Goal: Information Seeking & Learning: Find specific fact

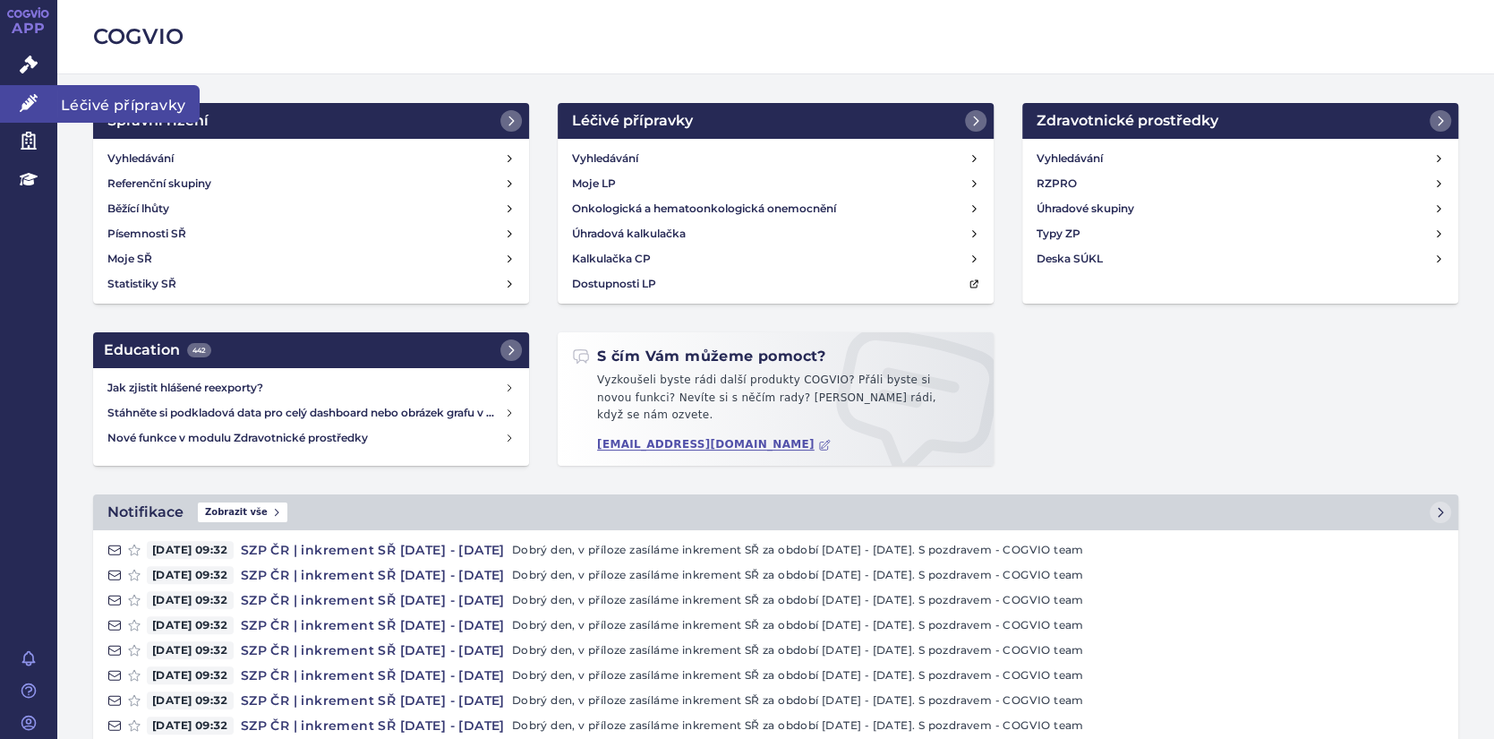
click at [28, 104] on icon at bounding box center [29, 103] width 18 height 18
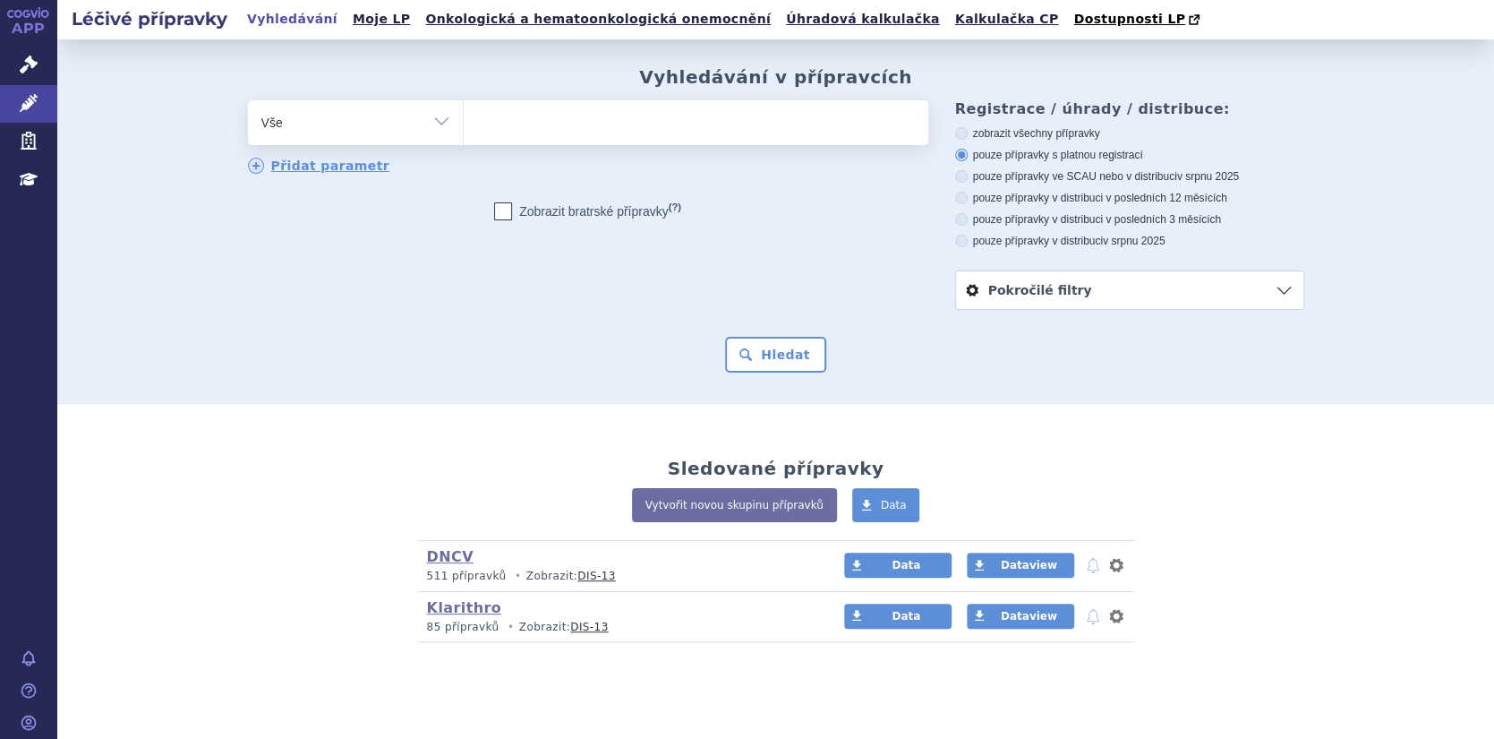
click at [527, 124] on ul at bounding box center [696, 119] width 465 height 38
click at [464, 124] on select at bounding box center [463, 121] width 1 height 45
paste input "CLINDAMYCIN HAMELN"
type input "CLINDAMYCIN HAMELN"
select select "CLINDAMYCIN HAMELN"
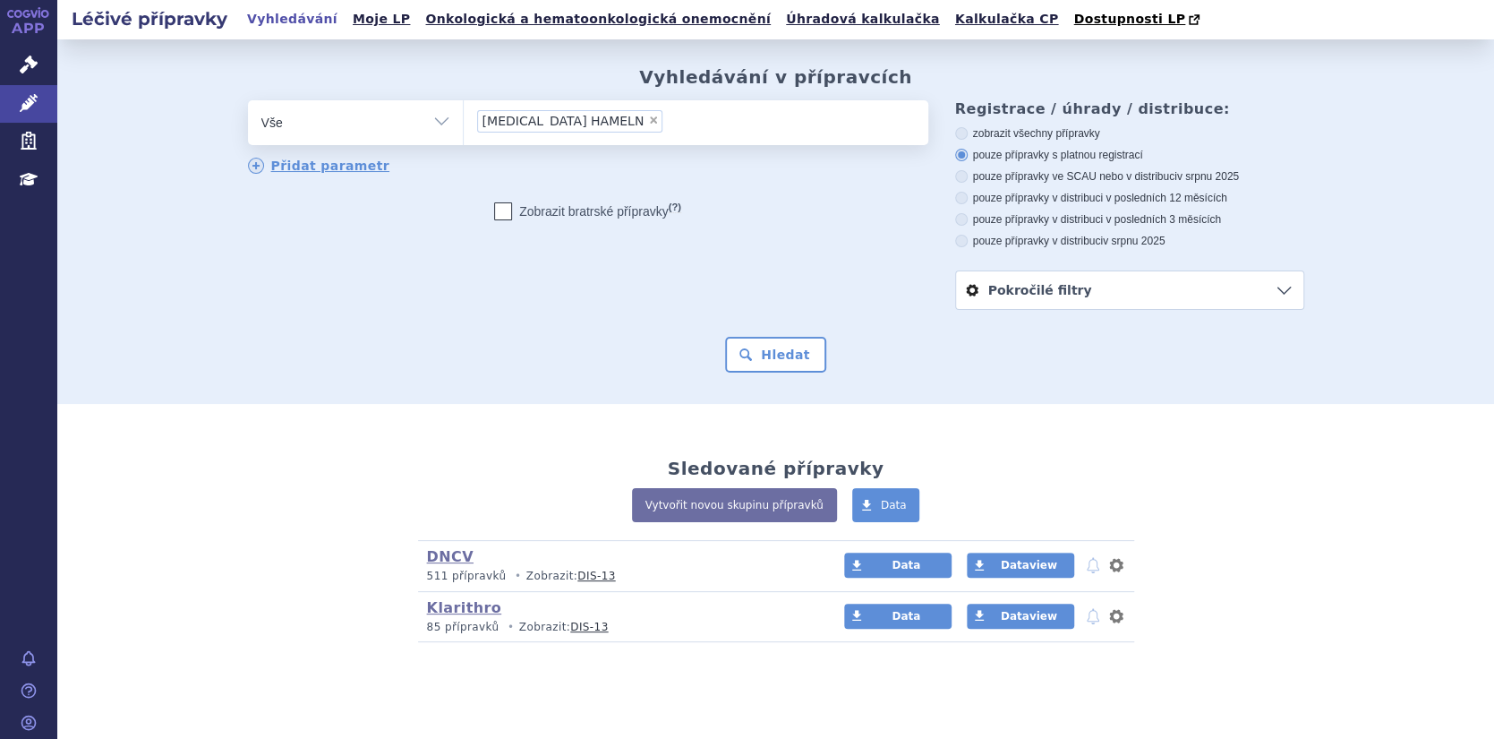
click at [621, 113] on li "× CLINDAMYCIN HAMELN" at bounding box center [570, 121] width 186 height 22
click at [464, 113] on select "[MEDICAL_DATA] HAMELN" at bounding box center [463, 121] width 1 height 45
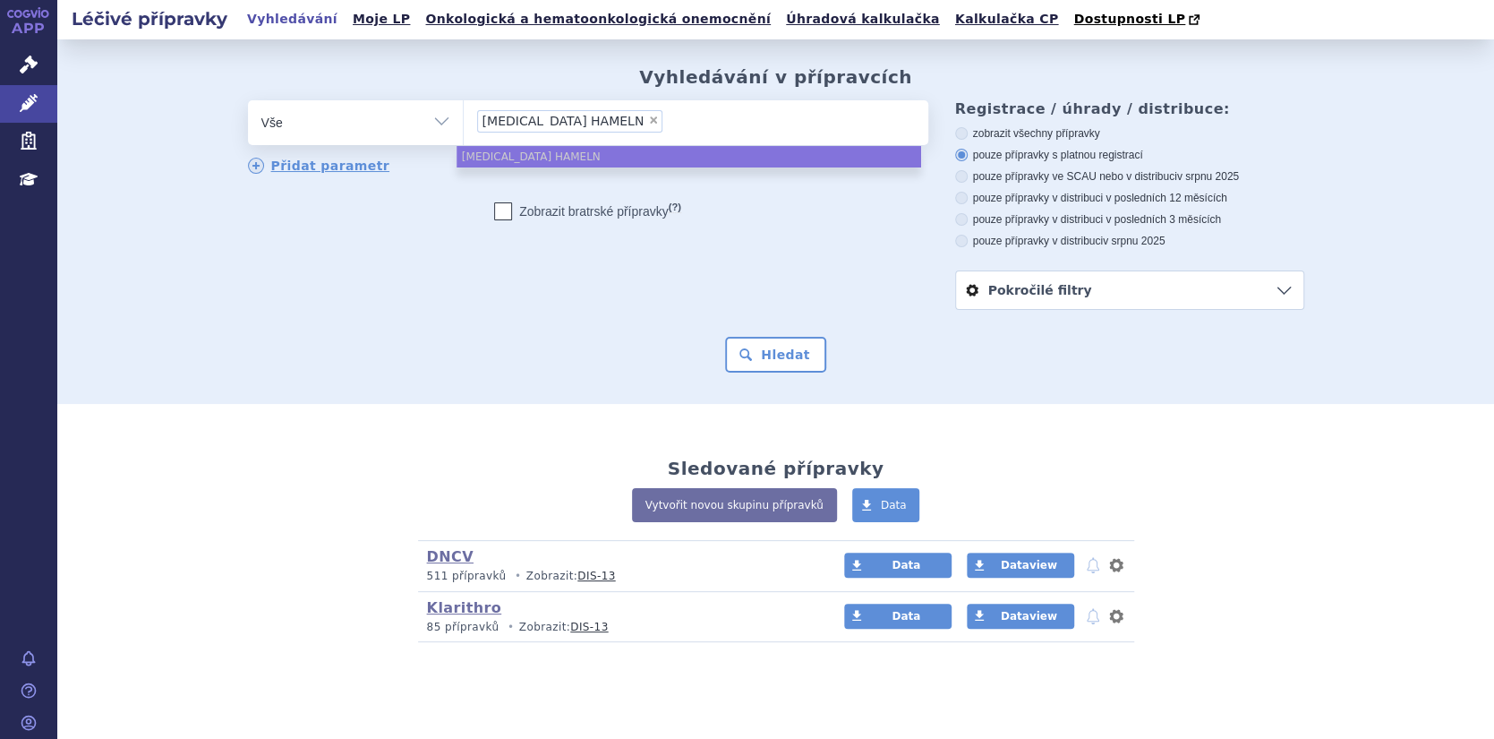
click at [622, 113] on li "× CLINDAMYCIN HAMELN" at bounding box center [570, 121] width 186 height 22
click at [464, 113] on select "[MEDICAL_DATA] HAMELN" at bounding box center [463, 121] width 1 height 45
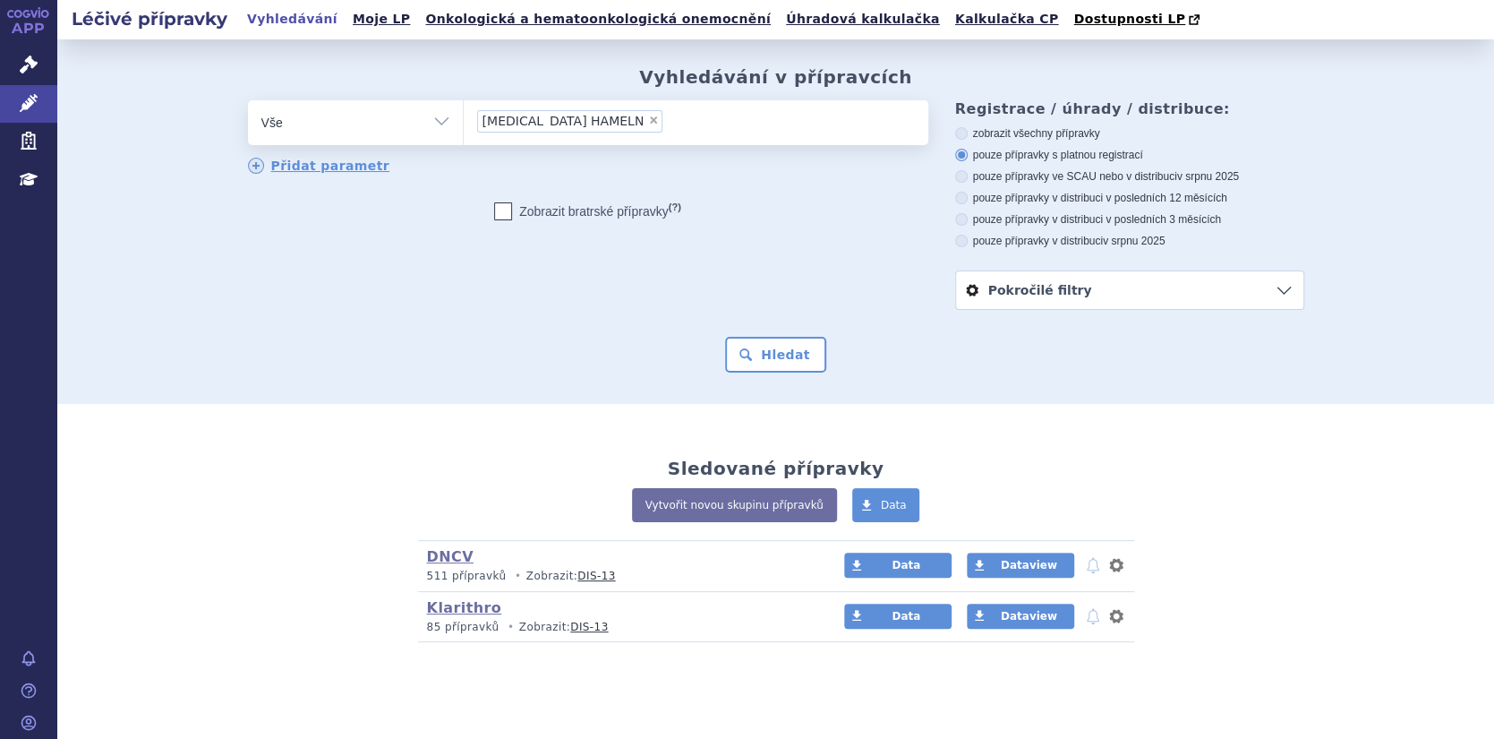
type input "[MEDICAL_DATA] HAMELN"
select select
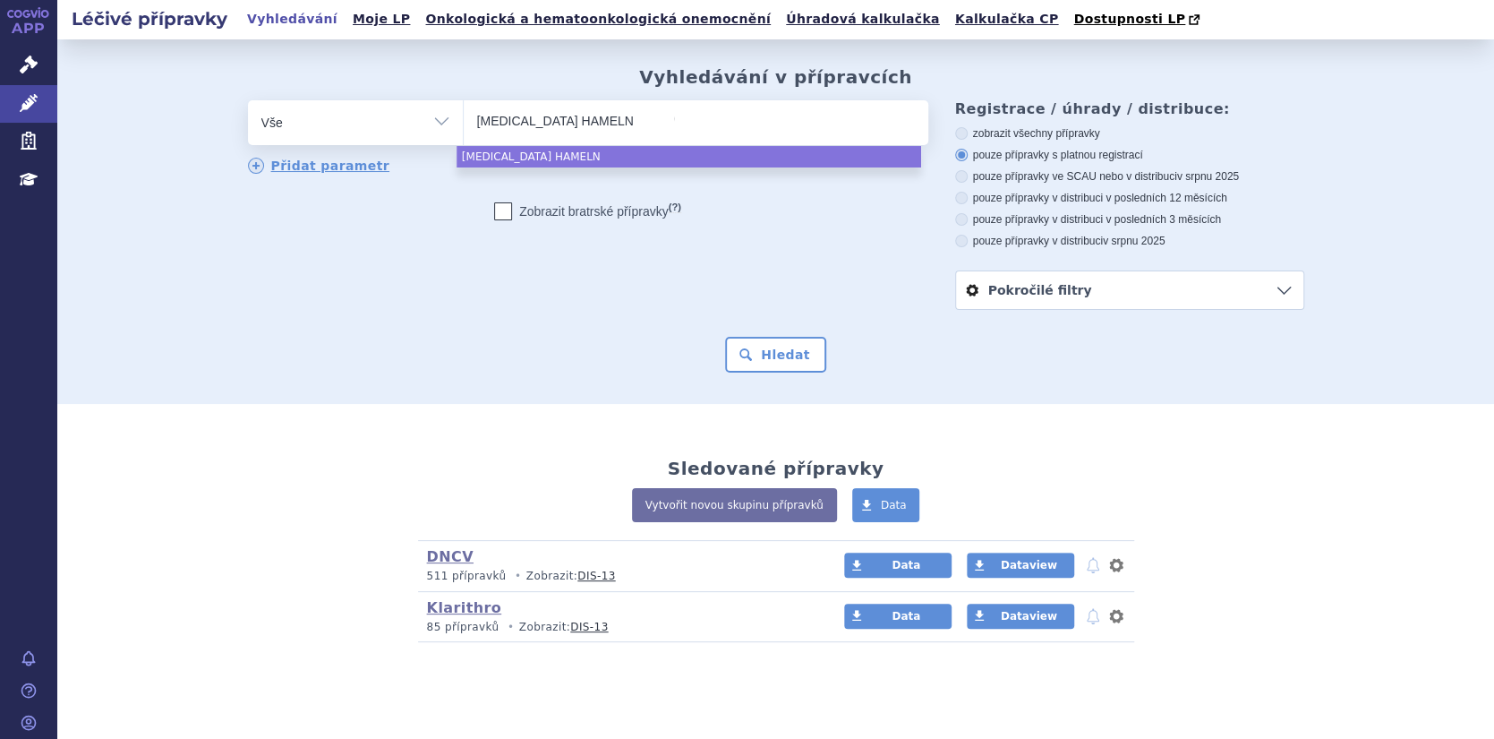
type input "CLINDAMYCIN HAMEL"
type input "CLINDAMYCIN HAME"
type input "CLINDAMYCIN HAM"
type input "CLINDAMYCIN H"
type input "CLINDAMYCIN"
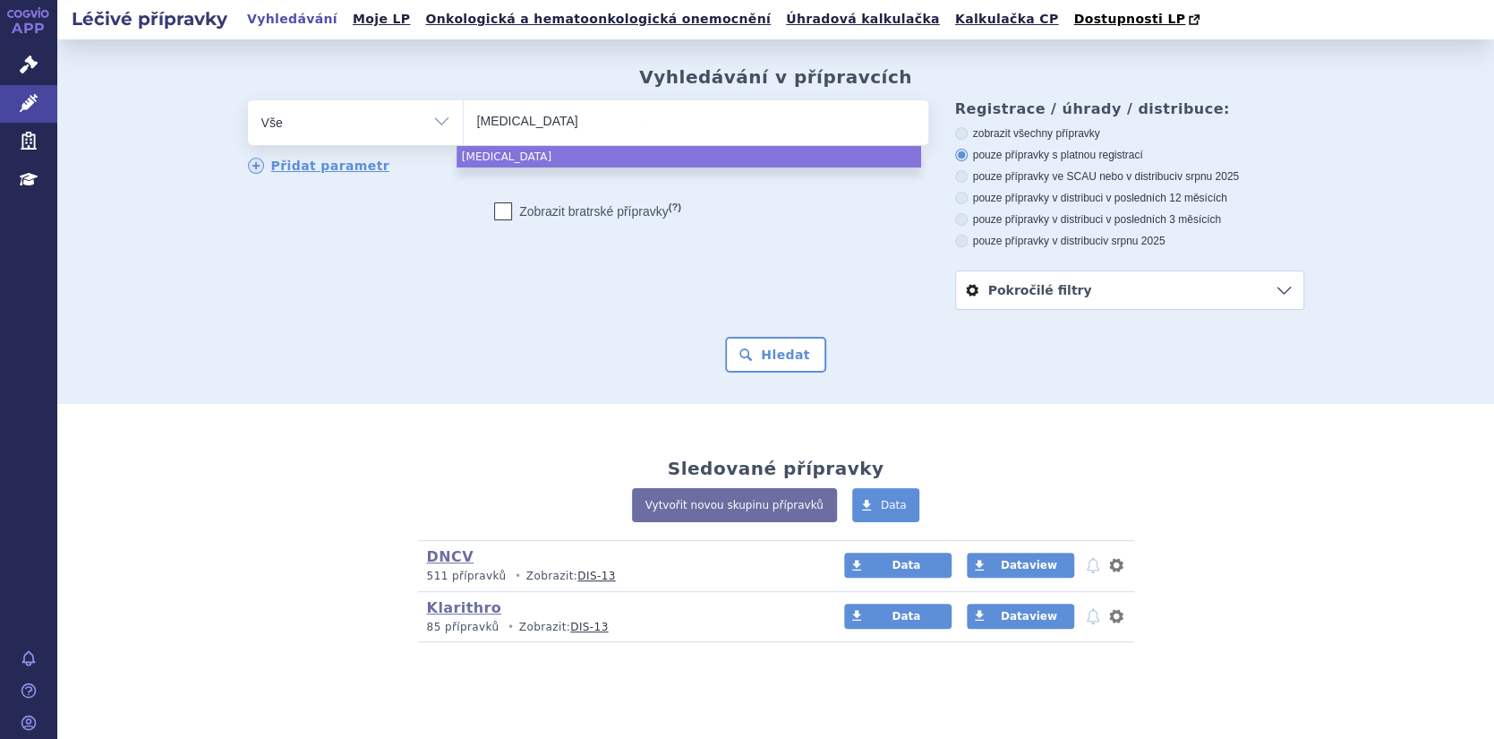
type input "CLINDAMYCIN"
select select "CLINDAMYCIN"
click at [750, 358] on button "Hledat" at bounding box center [775, 355] width 101 height 36
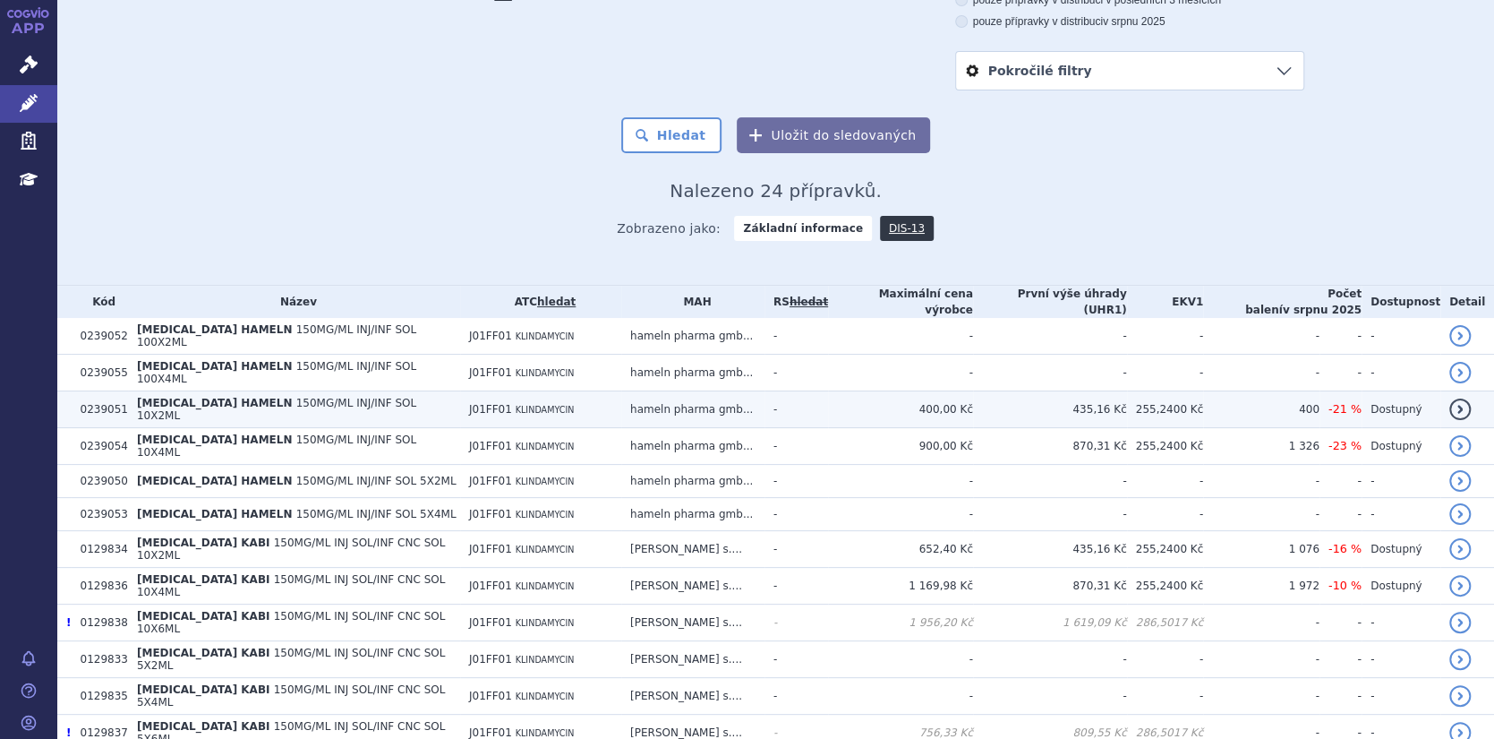
scroll to position [269, 0]
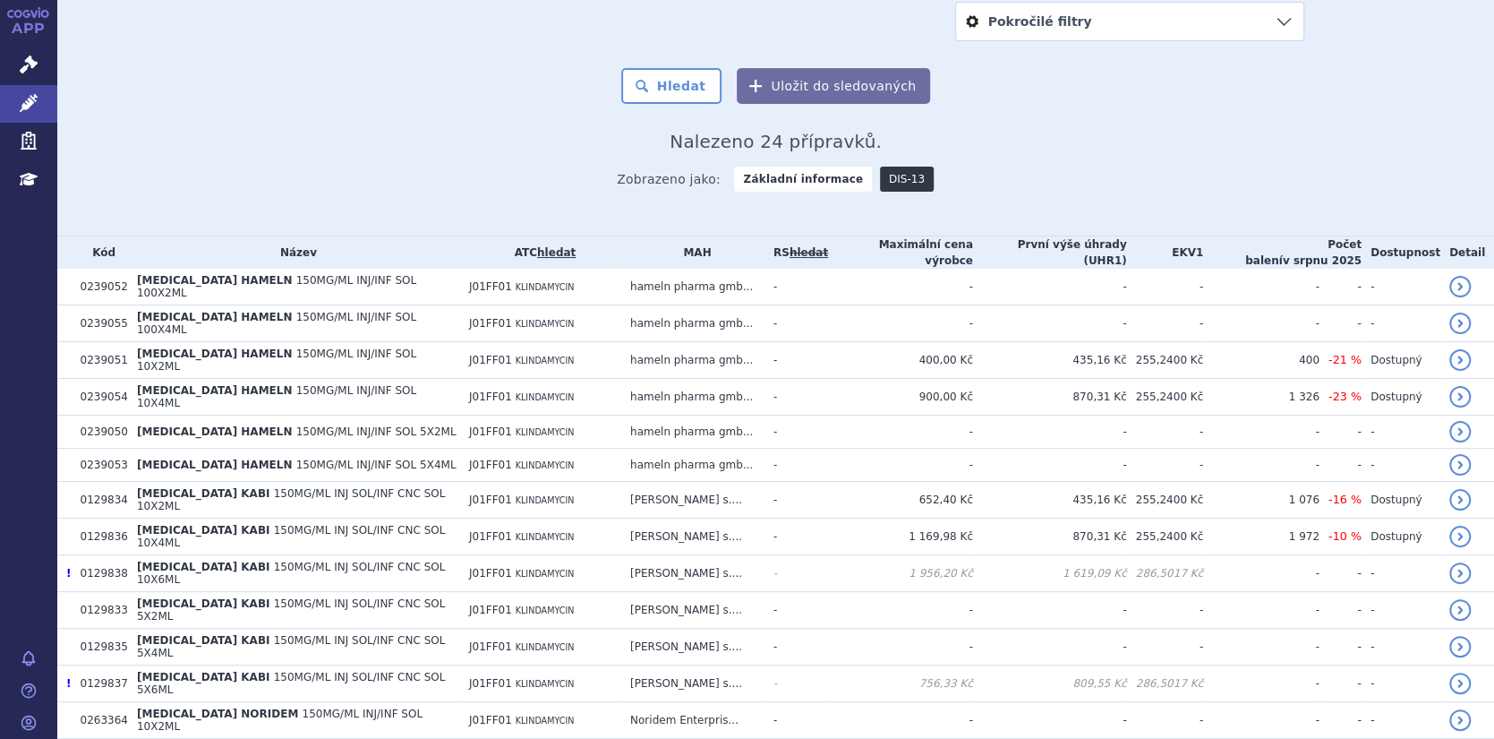
click at [880, 176] on link "DIS-13" at bounding box center [907, 179] width 54 height 25
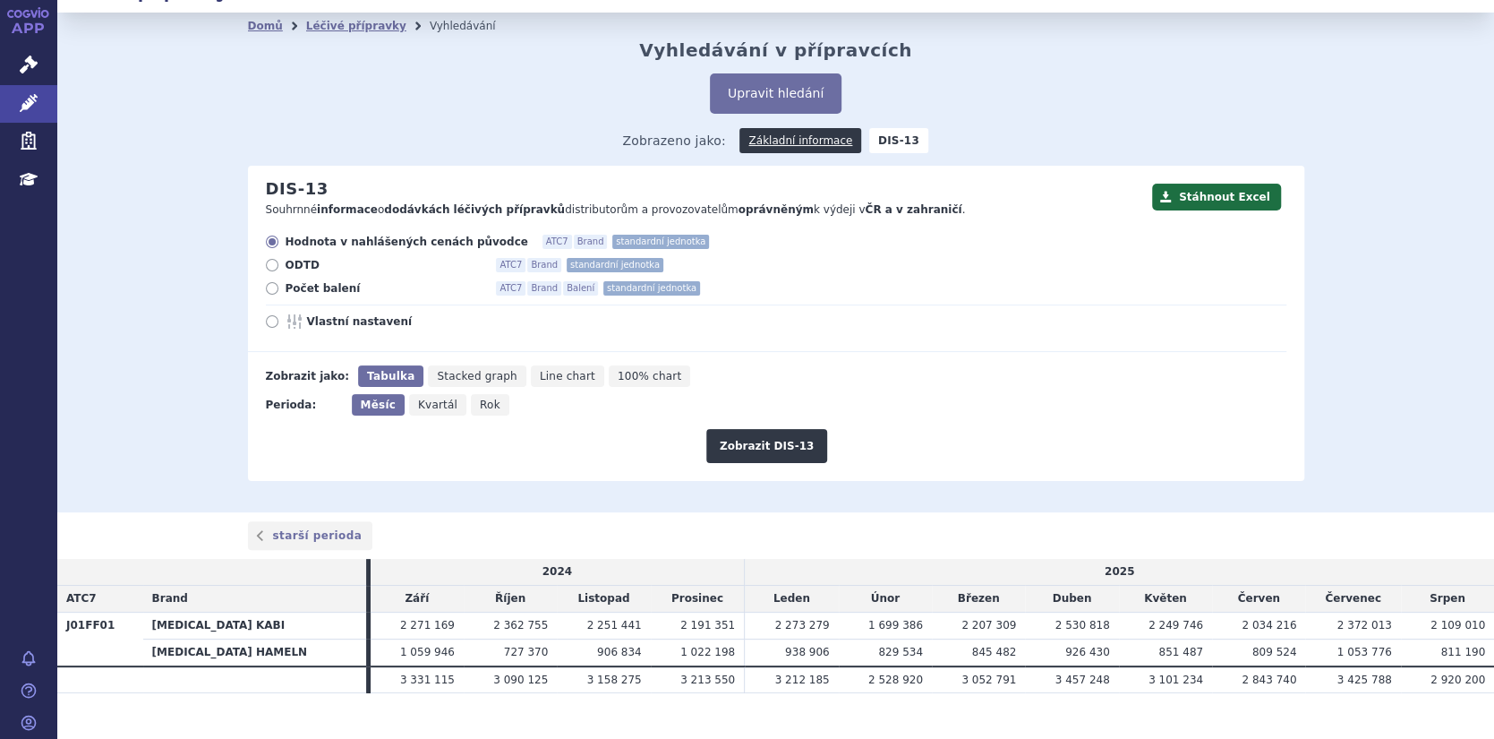
scroll to position [54, 0]
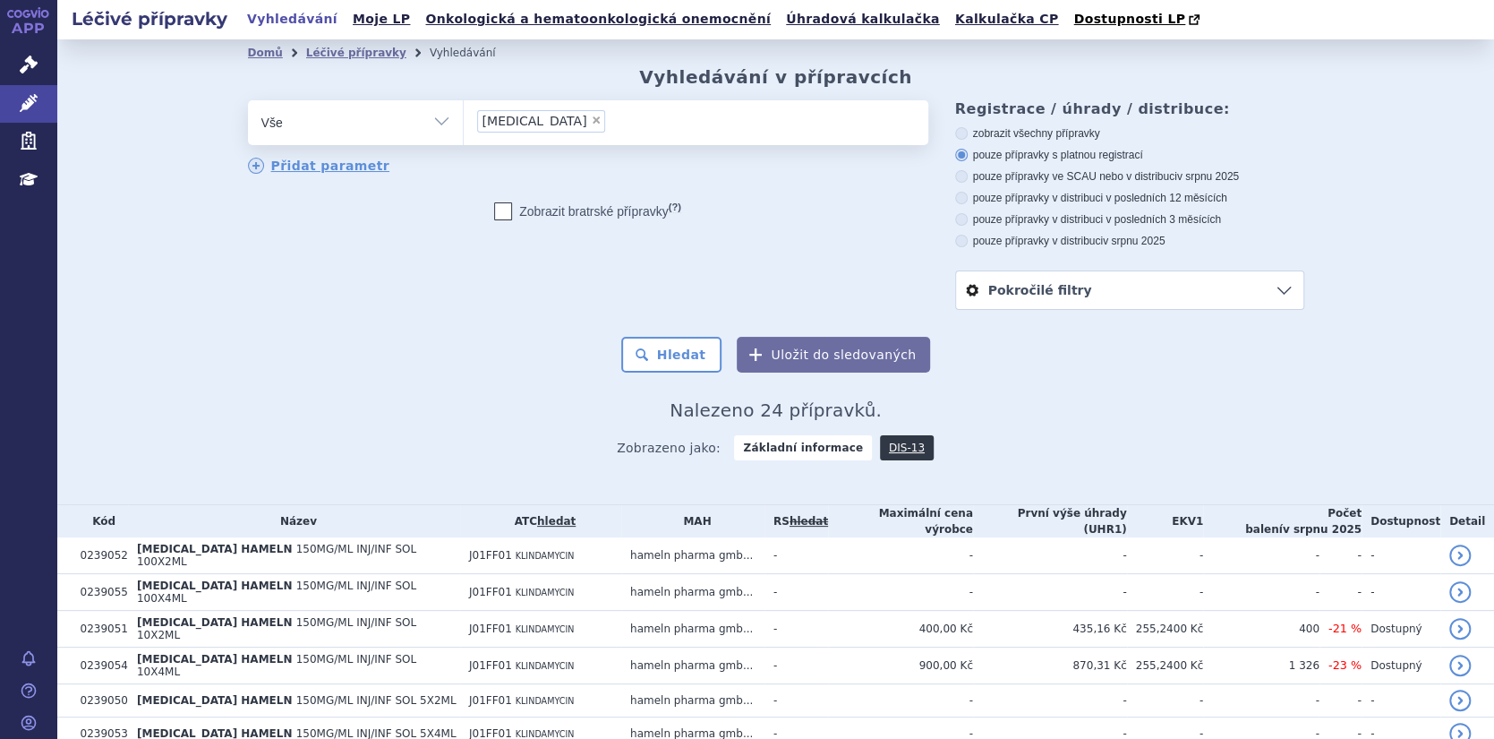
click at [591, 121] on span "×" at bounding box center [596, 120] width 11 height 11
click at [464, 121] on select "[MEDICAL_DATA]" at bounding box center [463, 121] width 1 height 45
select select
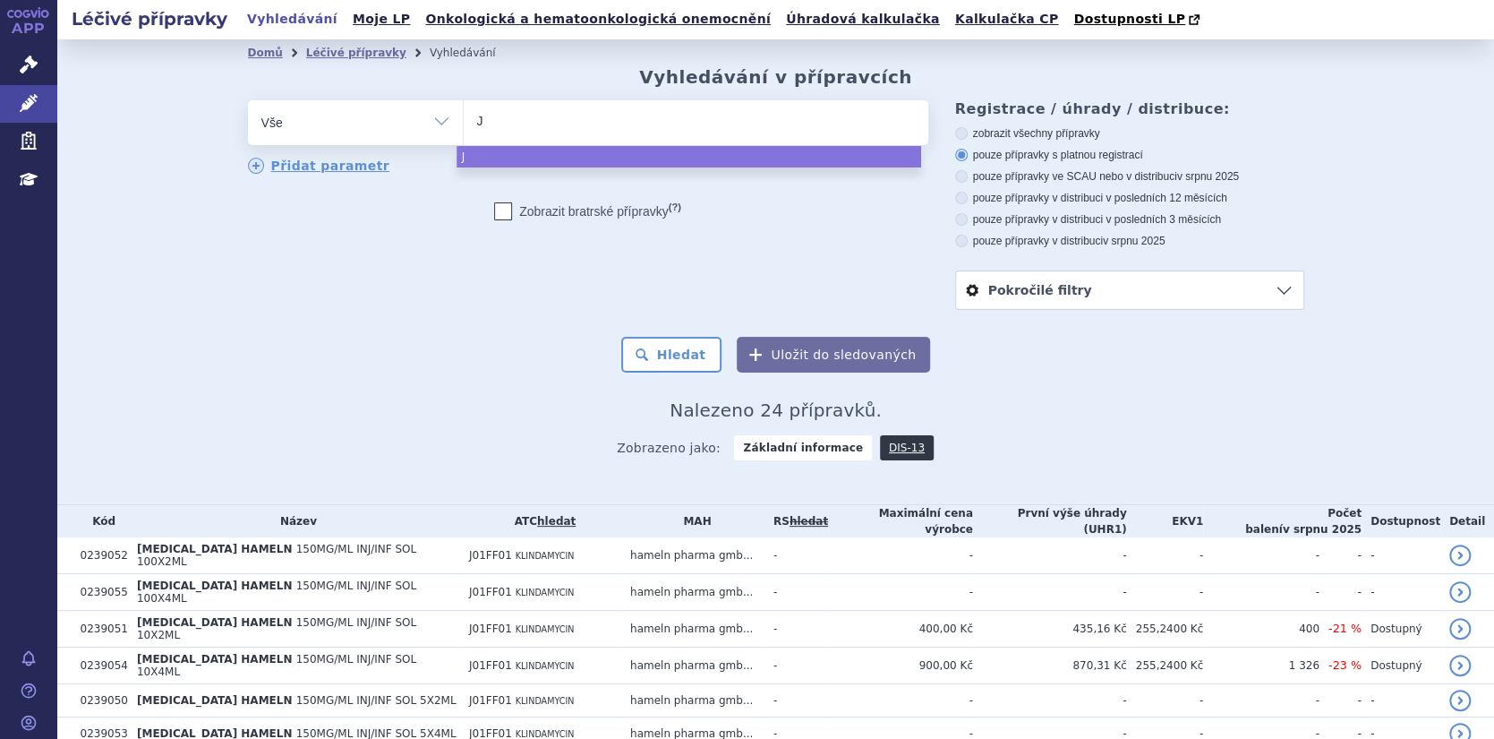
type input "J0"
type input "J01"
type input "J01F"
type input "J01FF"
type input "J01FF0"
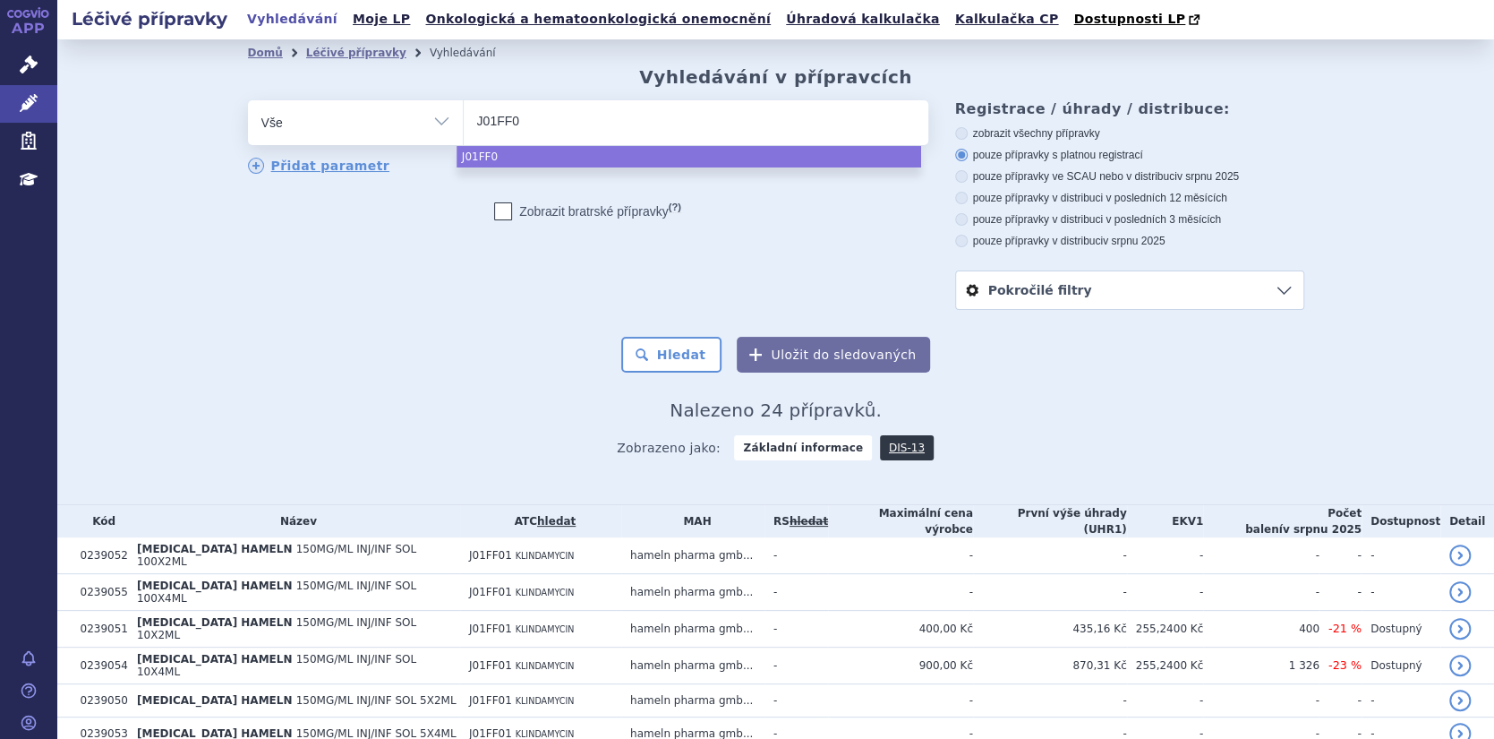
type input "J01FF01"
select select "J01FF01"
click at [671, 359] on button "Hledat" at bounding box center [671, 355] width 101 height 36
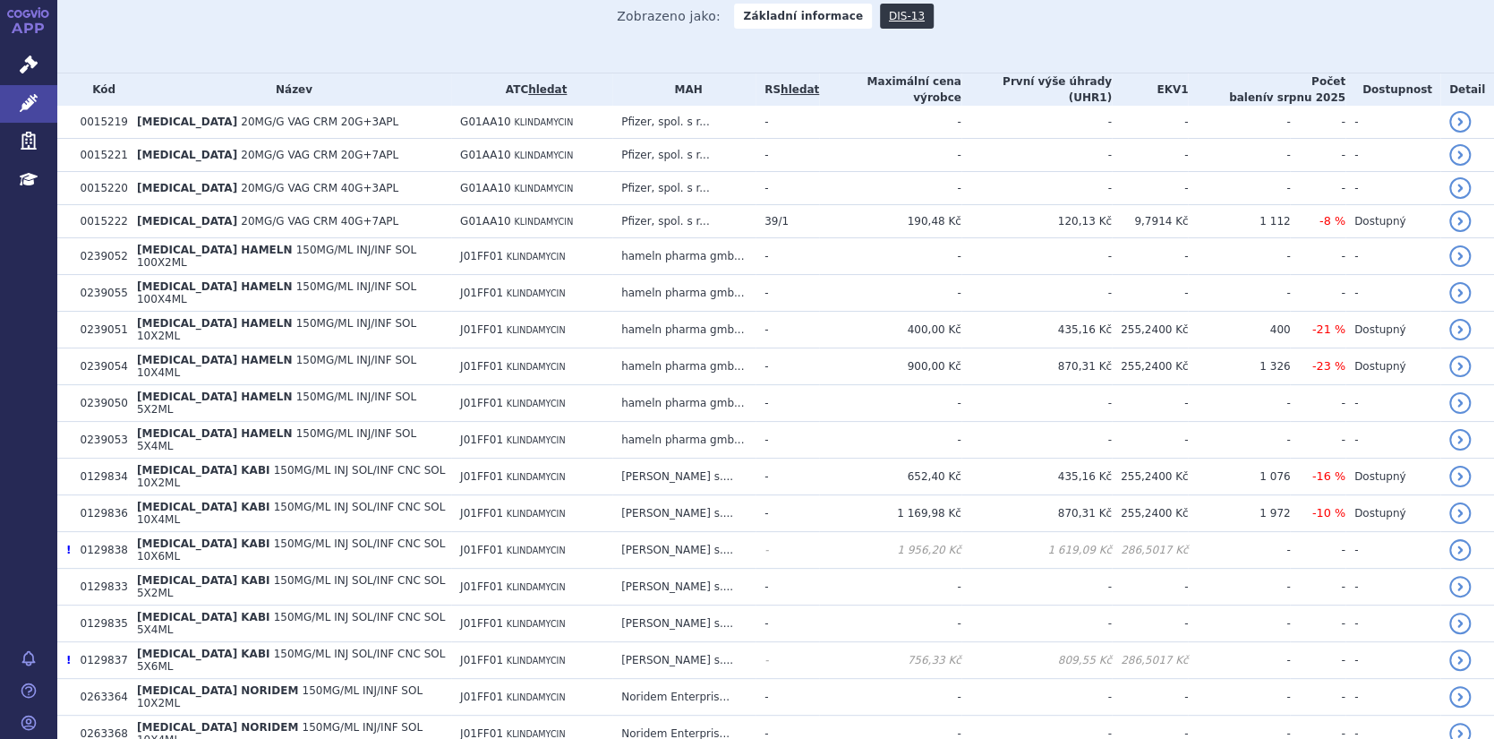
scroll to position [314, 0]
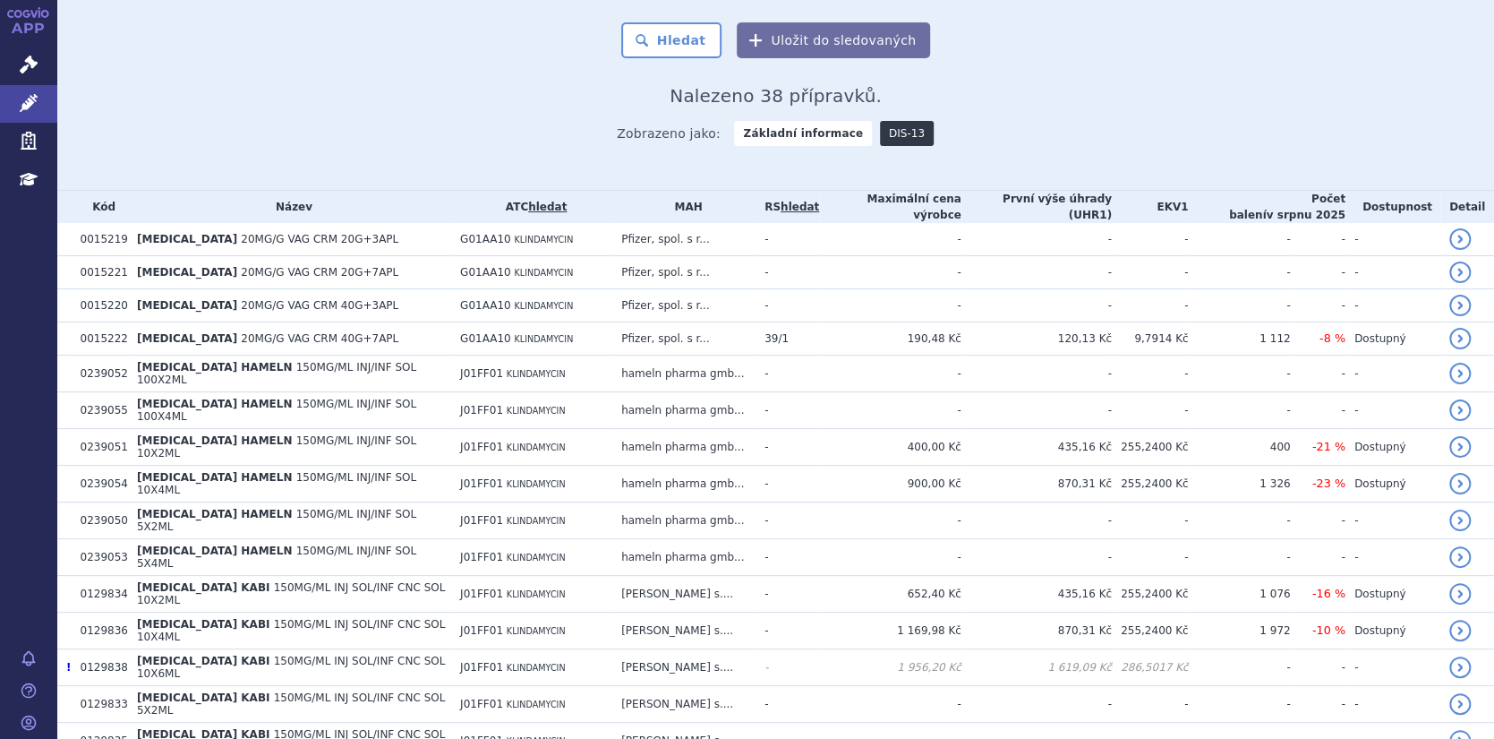
click at [885, 136] on link "DIS-13" at bounding box center [907, 133] width 54 height 25
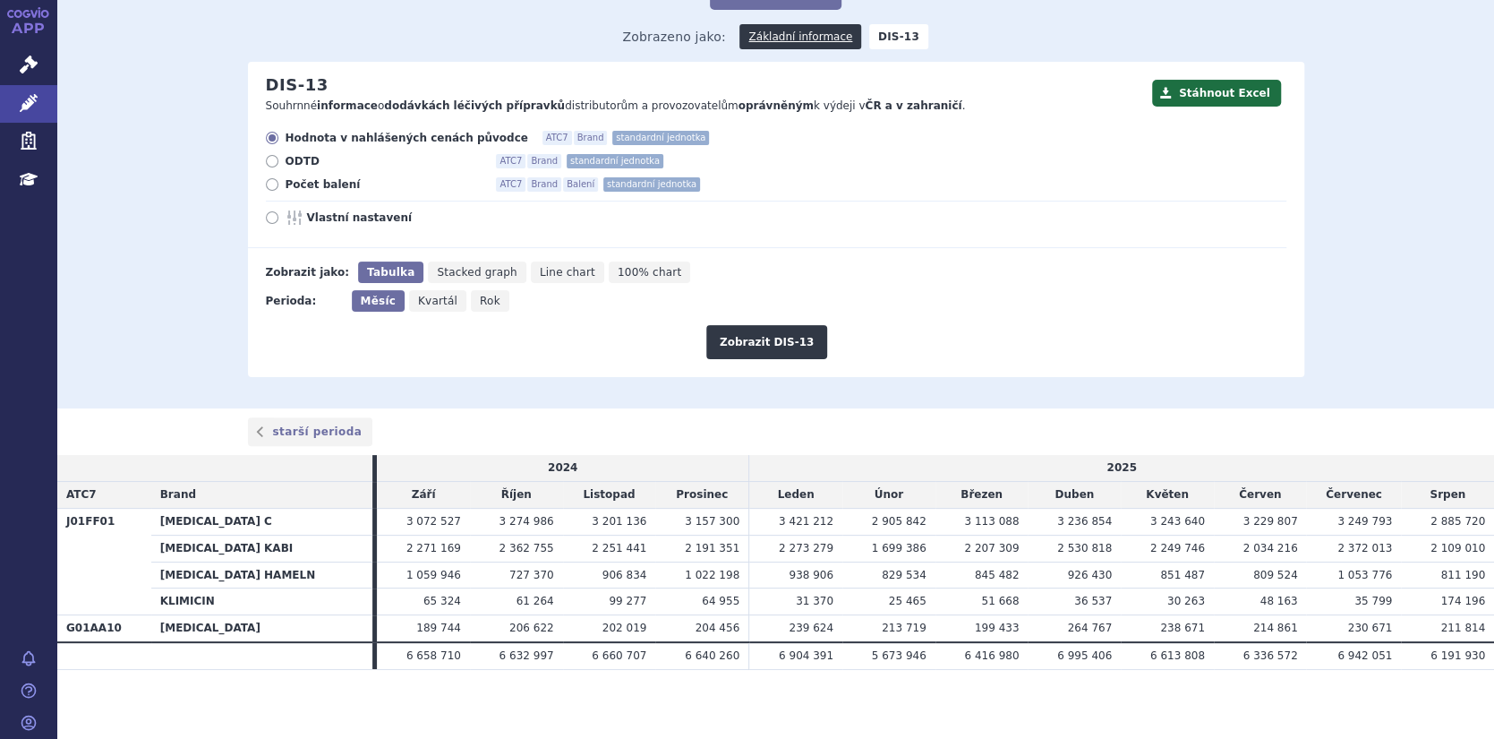
scroll to position [133, 0]
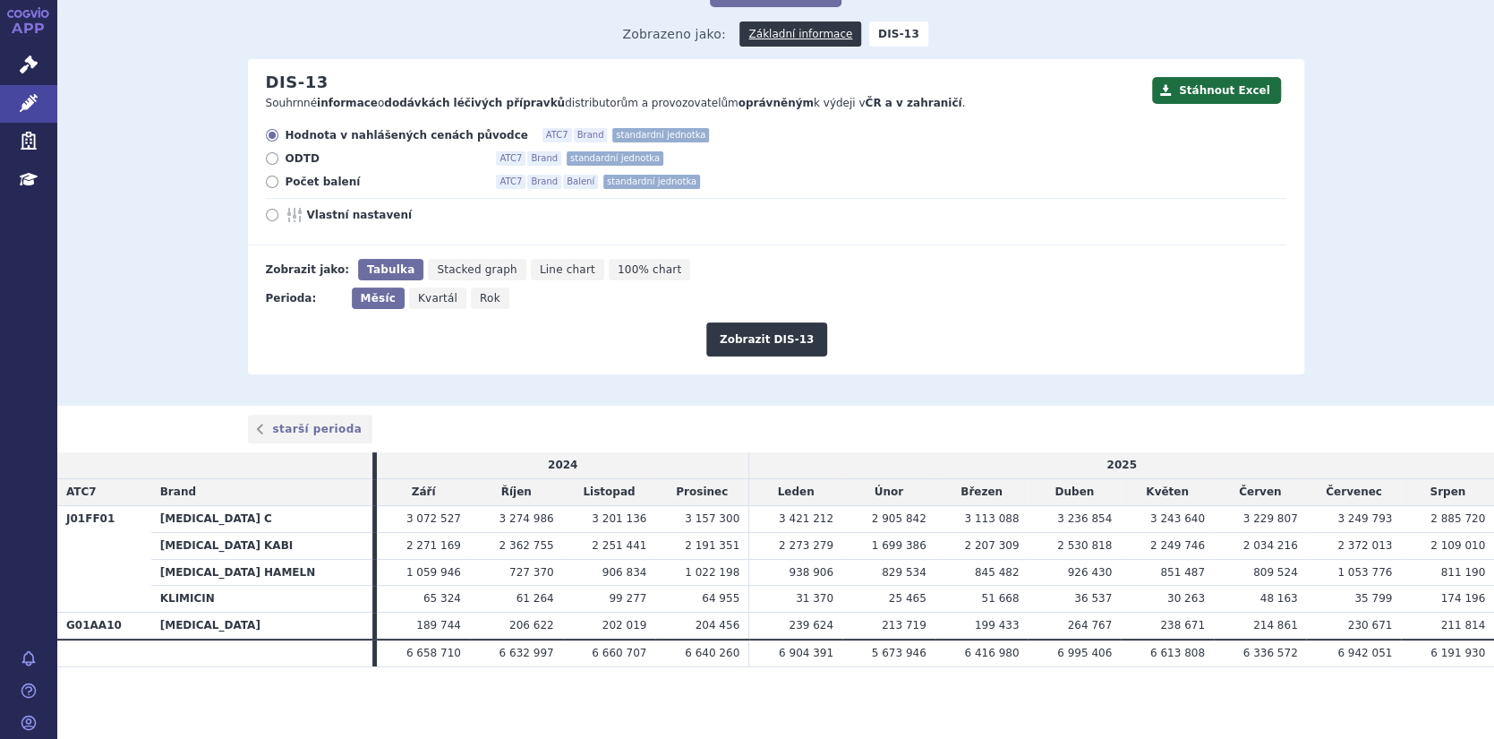
click at [1134, 186] on label "Počet balení ATC7 Brand Balení standardní jednotka" at bounding box center [776, 182] width 1021 height 14
click at [279, 186] on input "Počet balení ATC7 Brand Balení standardní jednotka" at bounding box center [274, 184] width 12 height 12
radio input "true"
click at [480, 298] on span "Rok" at bounding box center [490, 298] width 21 height 13
click at [471, 298] on input "Rok" at bounding box center [477, 293] width 12 height 12
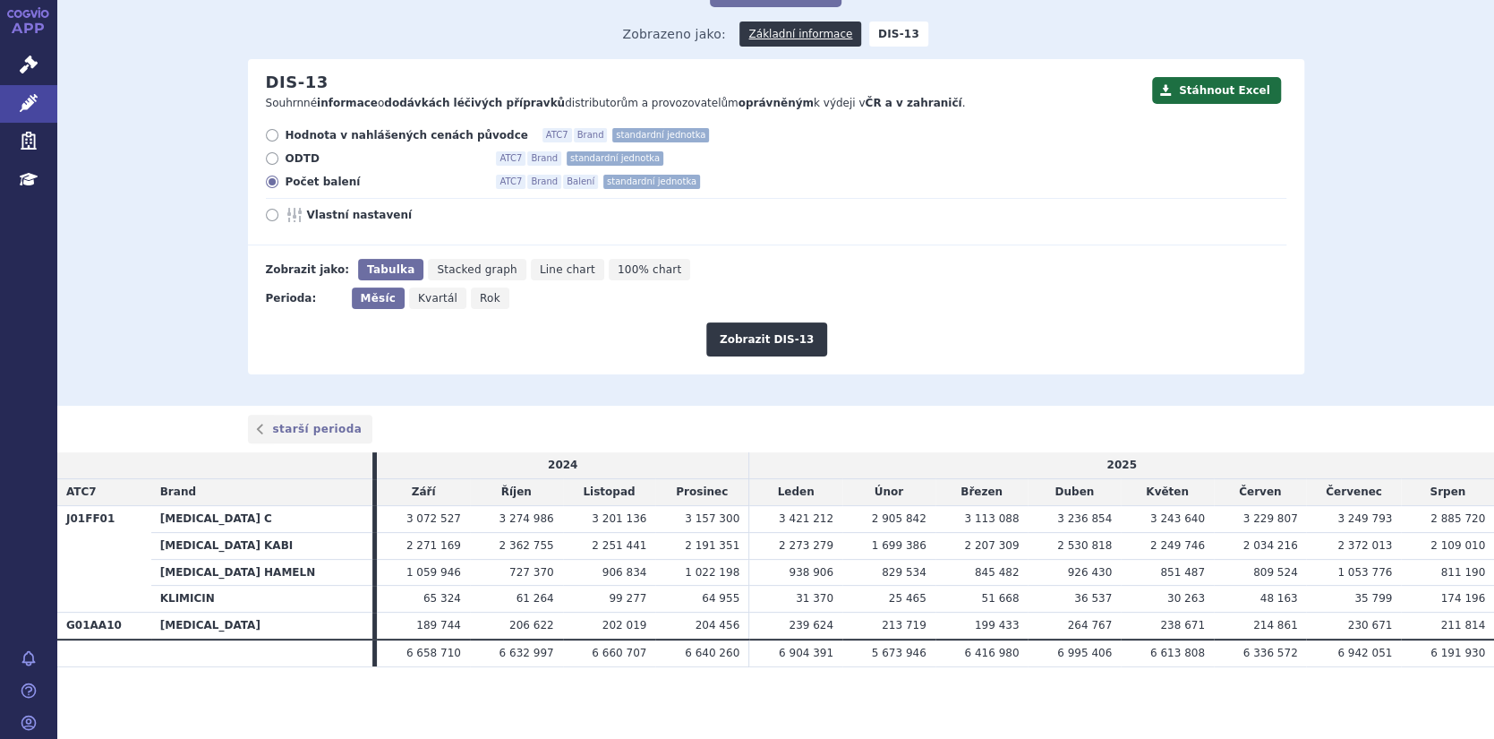
radio input "true"
click at [757, 341] on button "Zobrazit DIS-13" at bounding box center [766, 339] width 121 height 34
